Goal: Task Accomplishment & Management: Complete application form

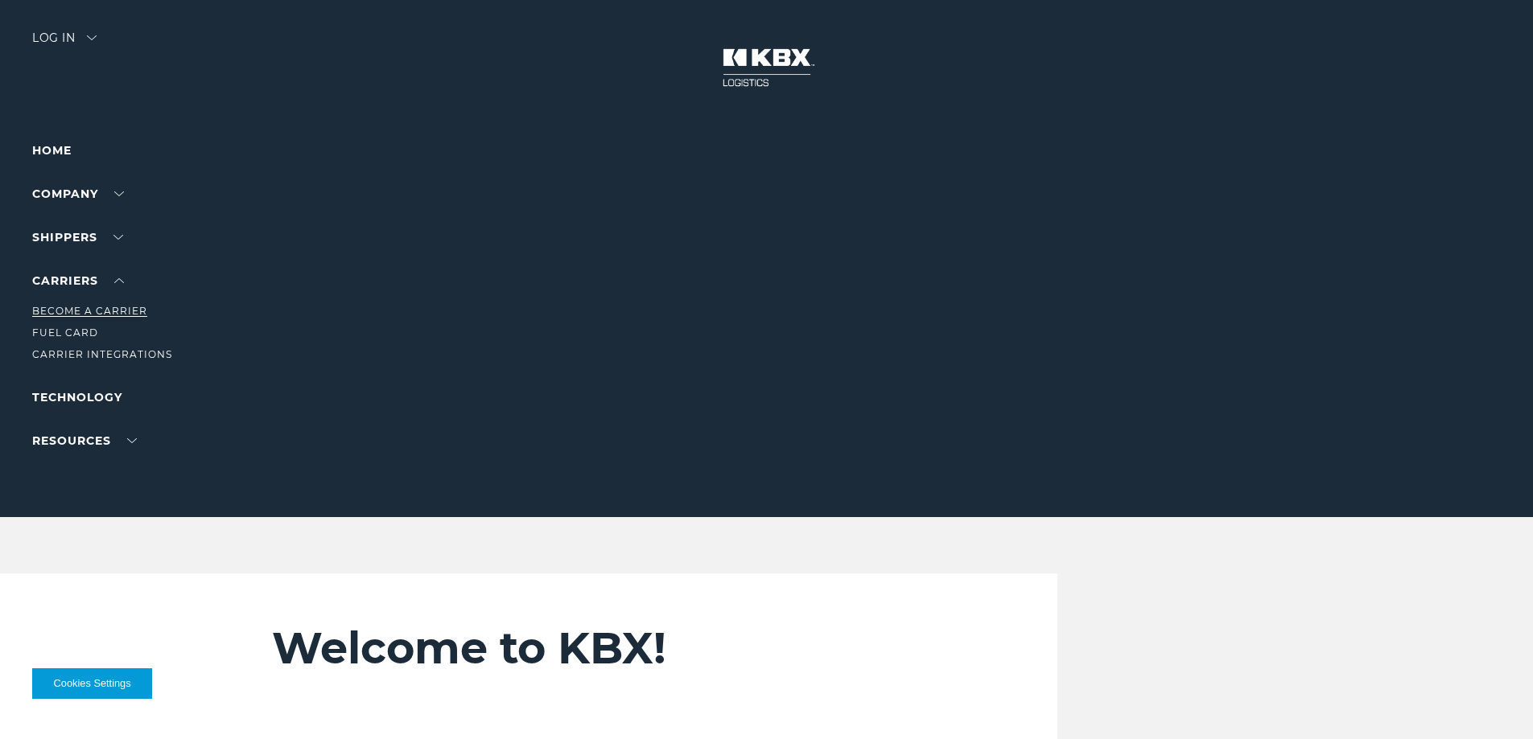
click at [108, 313] on link "Become a Carrier" at bounding box center [89, 311] width 115 height 12
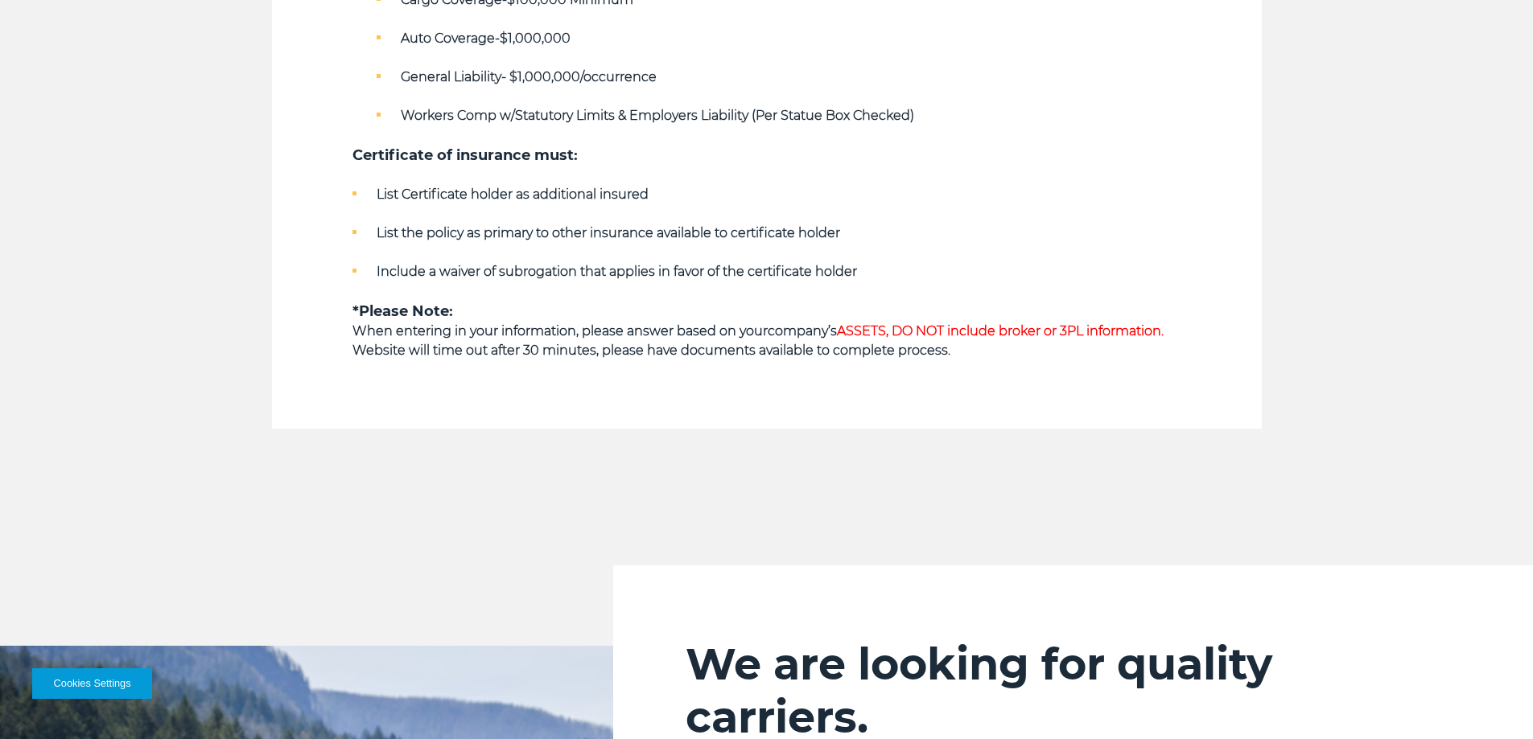
scroll to position [1287, 0]
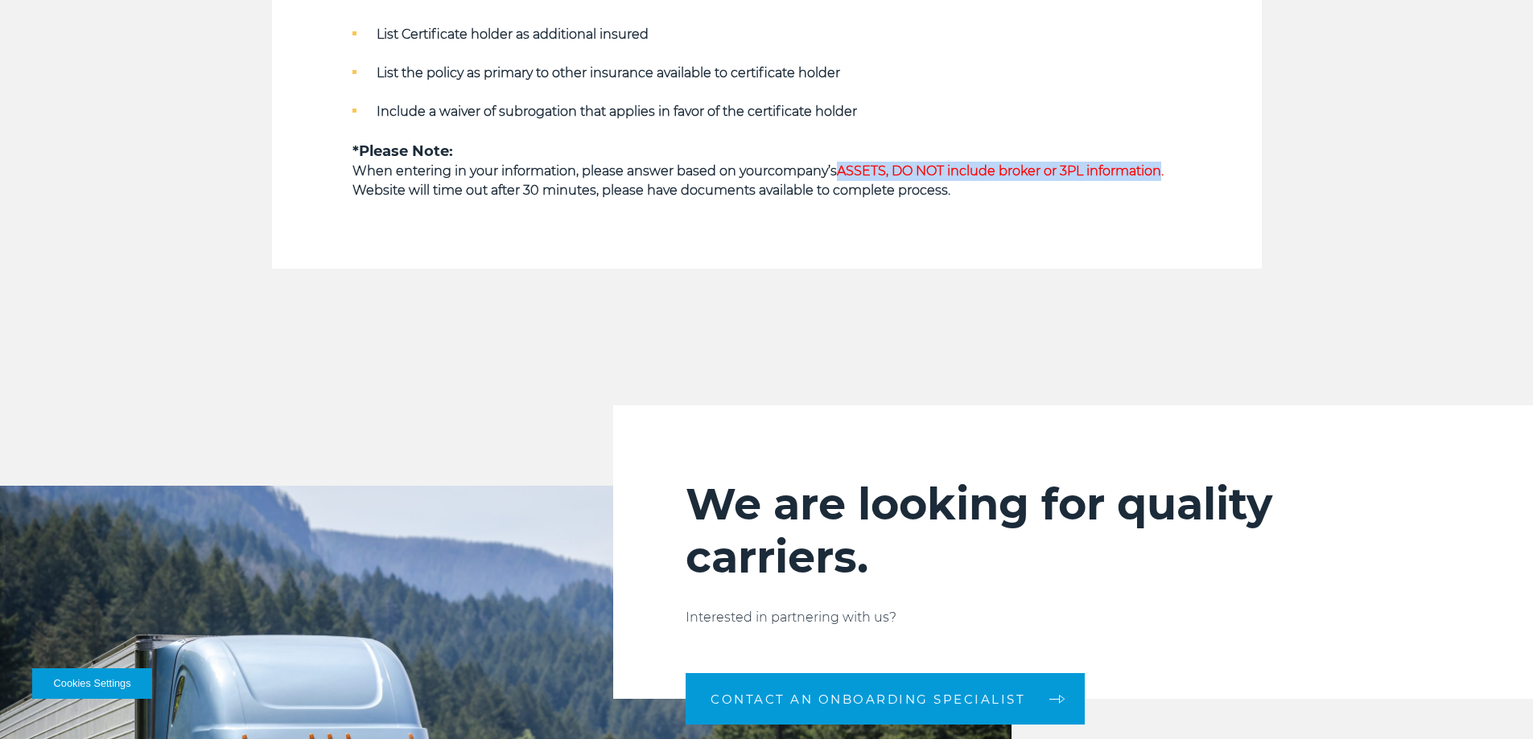
drag, startPoint x: 882, startPoint y: 175, endPoint x: 1165, endPoint y: 176, distance: 283.2
click at [1163, 176] on strong "company’s ASSETS, DO NOT include broker or 3PL information." at bounding box center [965, 170] width 396 height 15
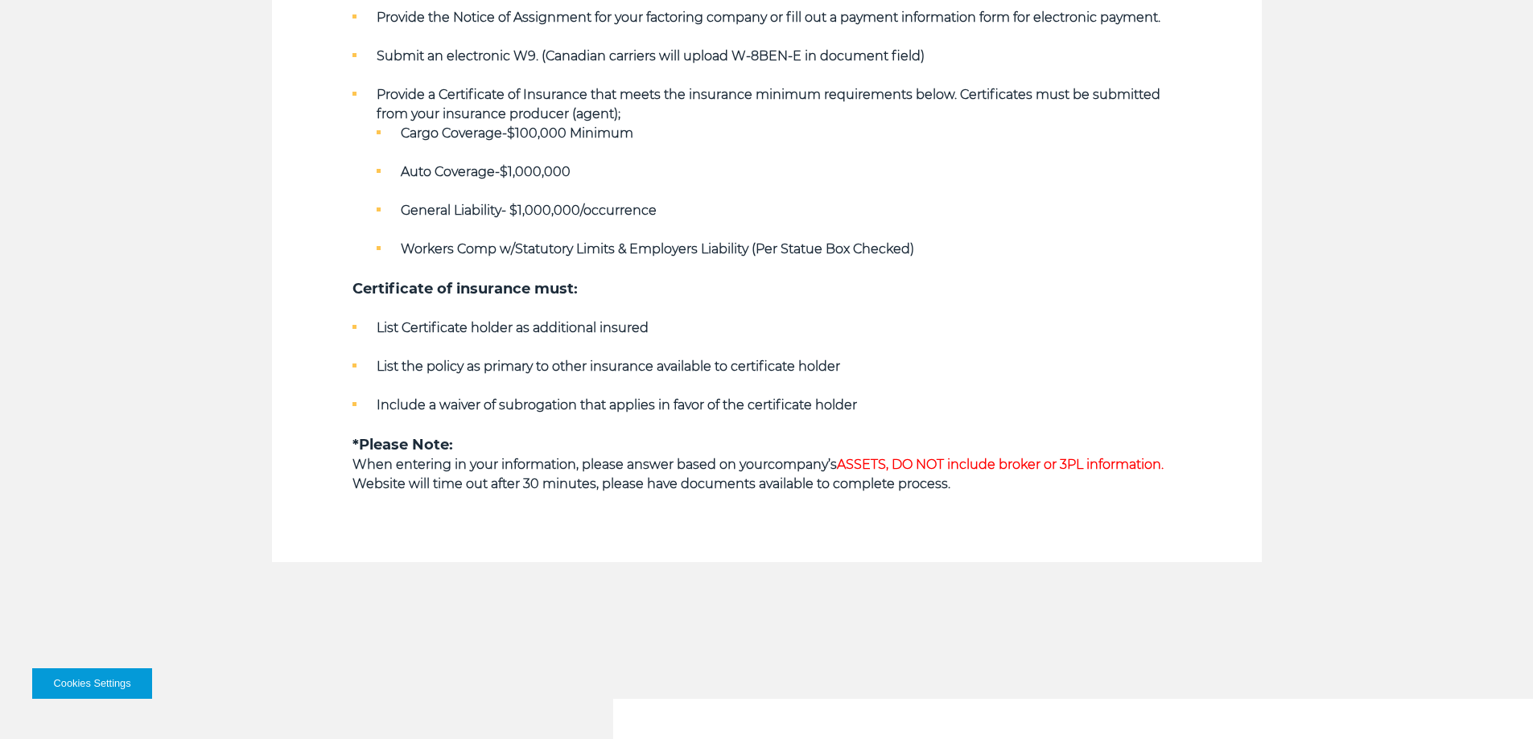
scroll to position [965, 0]
